Goal: Task Accomplishment & Management: Use online tool/utility

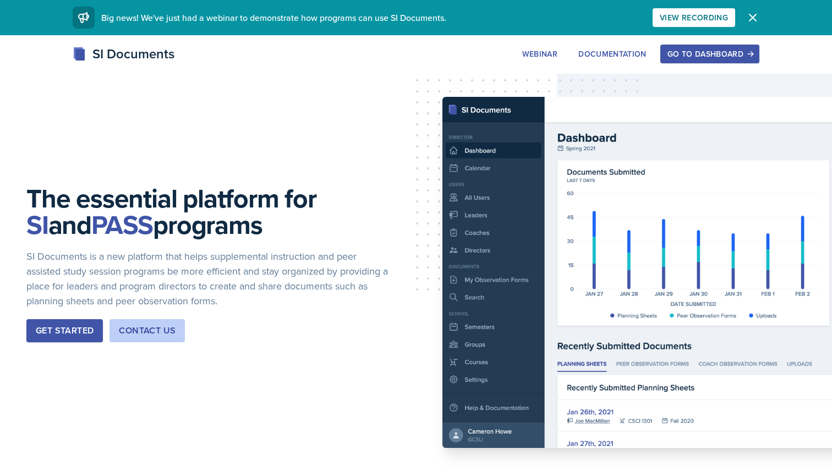
click at [695, 52] on div "Go to Dashboard" at bounding box center [709, 54] width 85 height 9
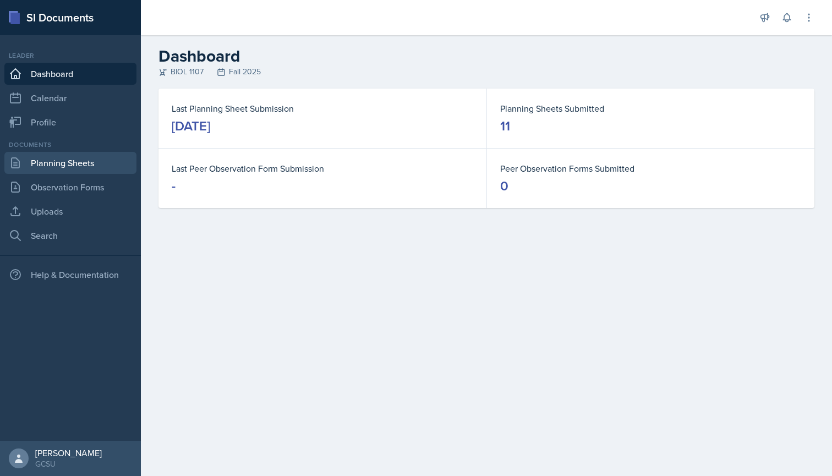
click at [59, 163] on link "Planning Sheets" at bounding box center [70, 163] width 132 height 22
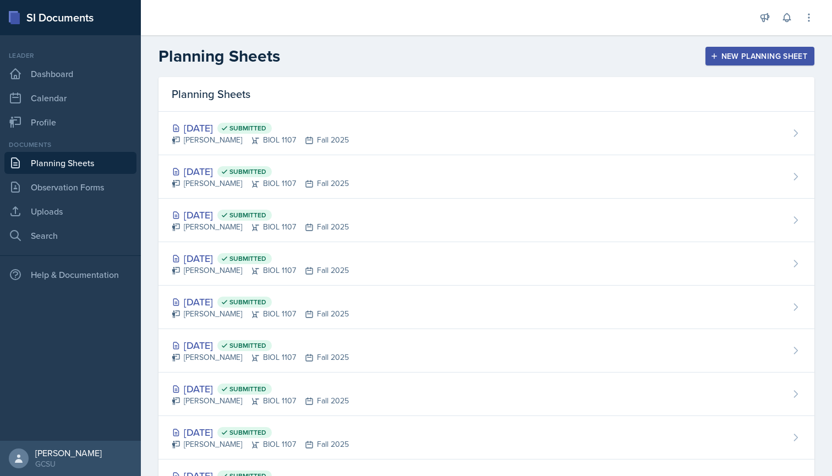
click at [742, 54] on div "New Planning Sheet" at bounding box center [759, 56] width 95 height 9
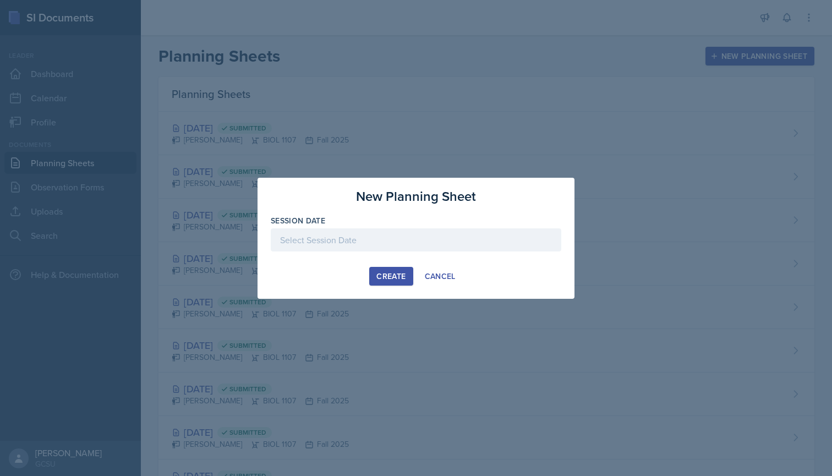
click at [425, 239] on div at bounding box center [416, 239] width 290 height 23
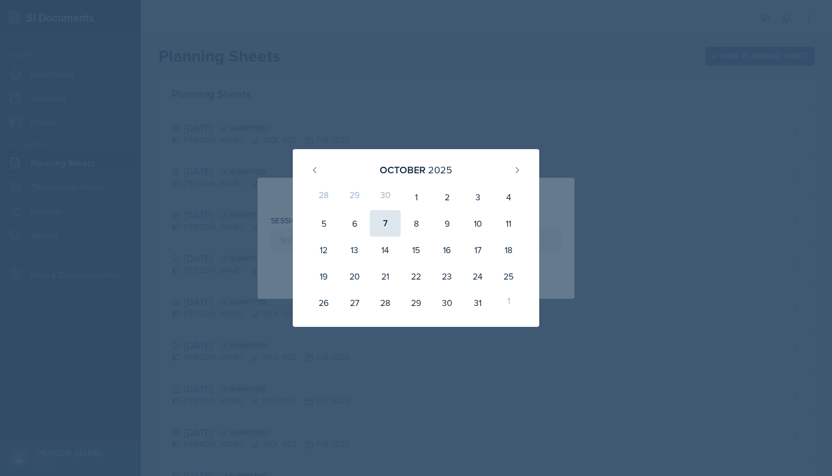
click at [391, 224] on div "7" at bounding box center [385, 223] width 31 height 26
type input "[DATE]"
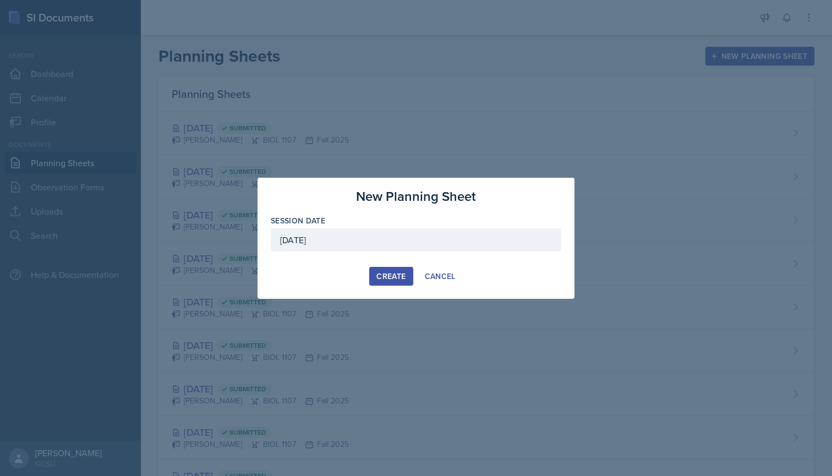
click at [386, 274] on div "Create" at bounding box center [390, 276] width 29 height 9
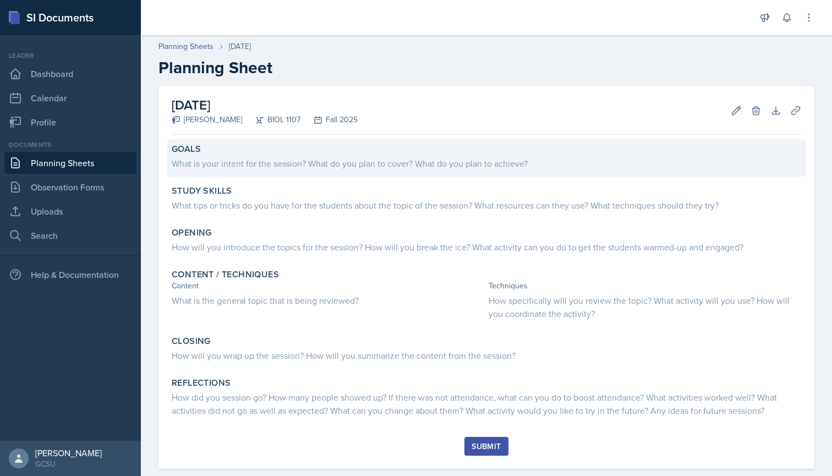
click at [343, 165] on div "What is your intent for the session? What do you plan to cover? What do you pla…" at bounding box center [486, 163] width 629 height 13
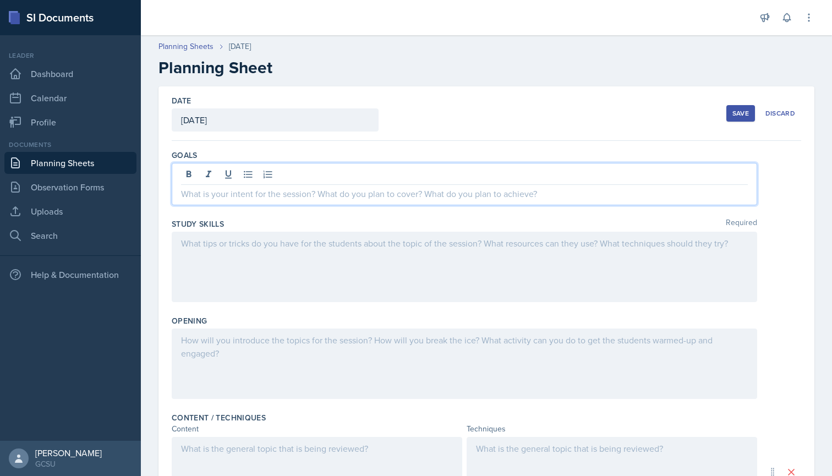
click at [411, 176] on div at bounding box center [464, 184] width 585 height 42
click at [438, 88] on div "Date [DATE] [DATE] 28 29 30 1 2 3 4 5 6 7 8 9 10 11 12 13 14 15 16 17 18 19 20 …" at bounding box center [486, 113] width 629 height 54
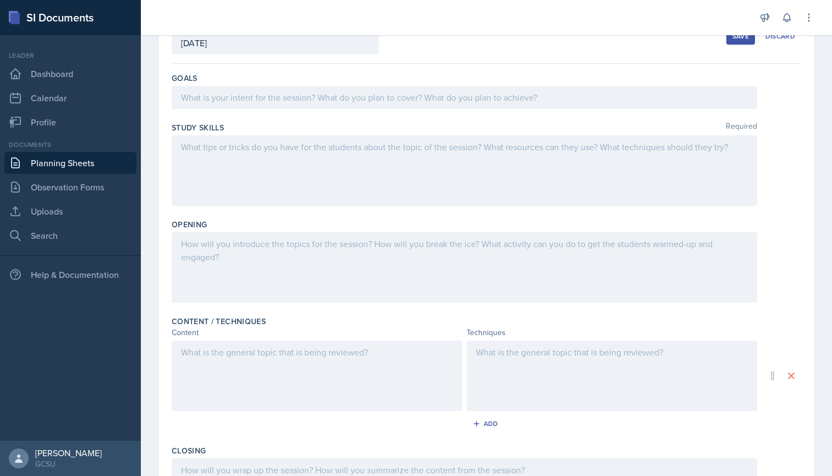
scroll to position [39, 0]
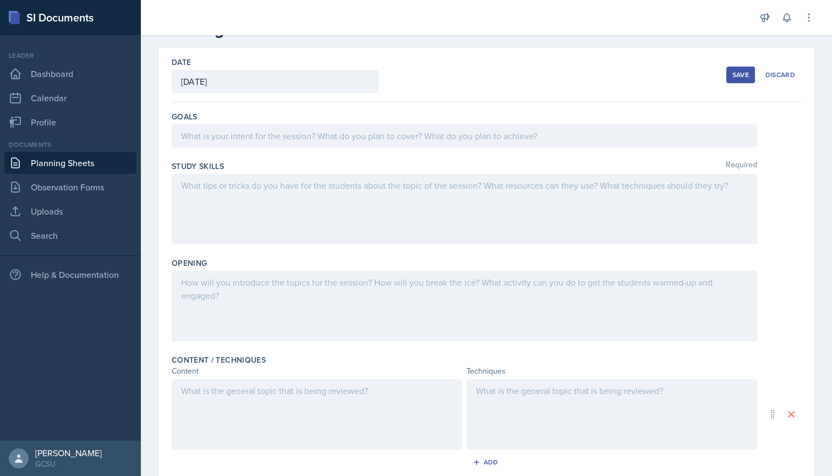
click at [285, 134] on div at bounding box center [464, 135] width 585 height 23
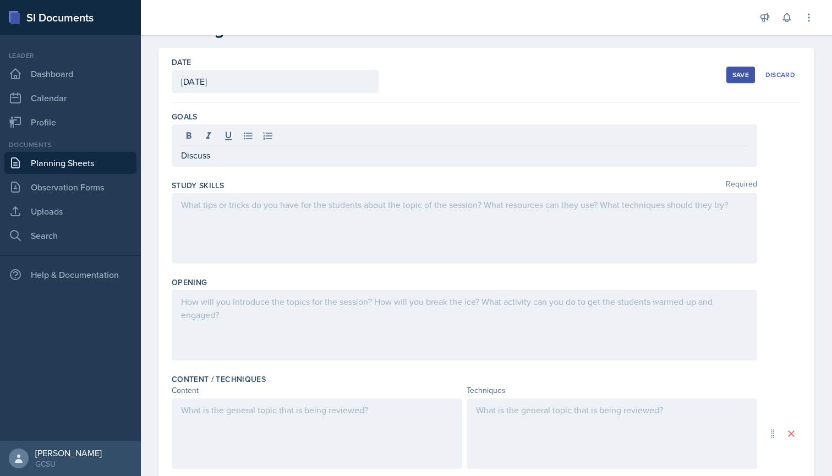
click at [358, 310] on div at bounding box center [464, 325] width 585 height 70
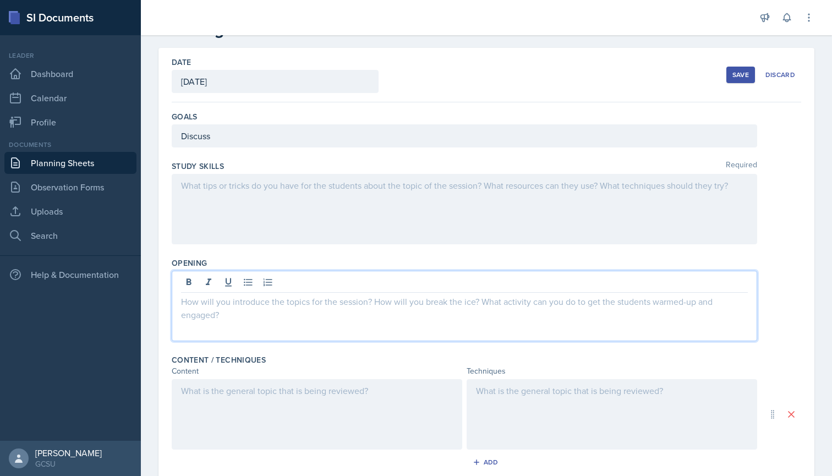
click at [291, 135] on div "Discuss" at bounding box center [464, 135] width 585 height 23
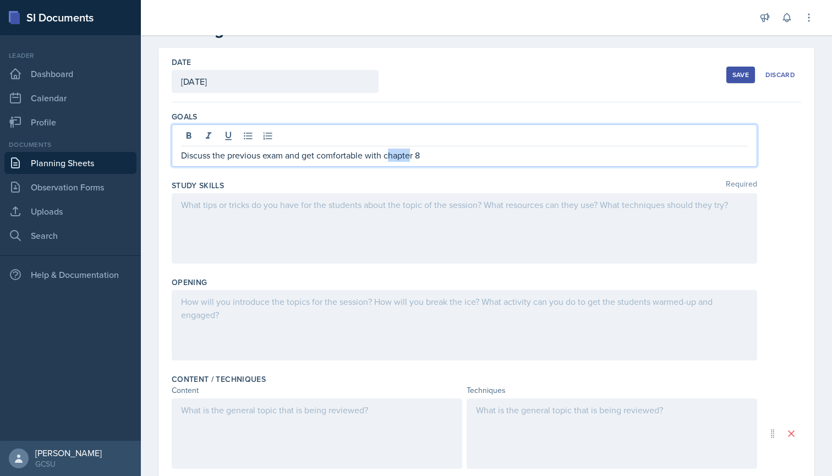
drag, startPoint x: 412, startPoint y: 154, endPoint x: 390, endPoint y: 154, distance: 22.0
click at [390, 154] on p "Discuss the previous exam and get comfortable with chapter 8" at bounding box center [464, 155] width 567 height 13
click at [411, 204] on div at bounding box center [464, 228] width 585 height 70
